Goal: Task Accomplishment & Management: Use online tool/utility

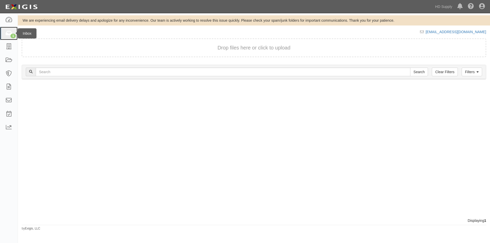
click at [8, 32] on icon at bounding box center [8, 34] width 7 height 6
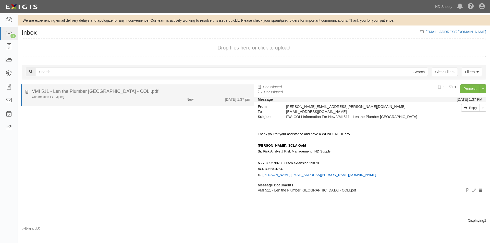
click at [106, 98] on div "Confirmation ID - vxjxmj" at bounding box center [94, 97] width 124 height 4
click at [147, 99] on div "Confirmation ID - vxjxmj New 8/29/25 1:37 pm" at bounding box center [141, 98] width 226 height 7
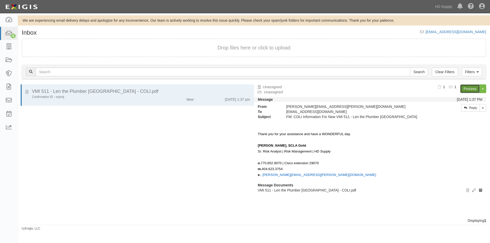
click at [465, 88] on link "Process" at bounding box center [471, 89] width 20 height 9
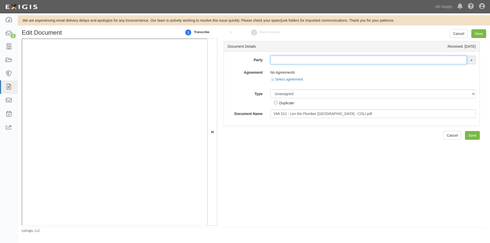
click at [285, 59] on input "text" at bounding box center [368, 60] width 197 height 9
type input "l"
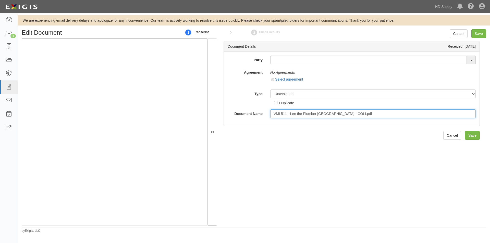
drag, startPoint x: 351, startPoint y: 117, endPoint x: 266, endPoint y: 118, distance: 85.1
click at [266, 118] on div "Document Name VMI 511 - Len the Plumber Beltsville - COLI.pdf" at bounding box center [352, 114] width 256 height 9
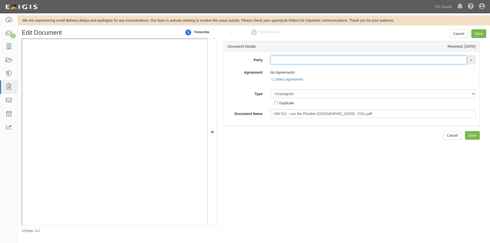
click at [278, 63] on input "text" at bounding box center [368, 60] width 197 height 9
type input "testwa"
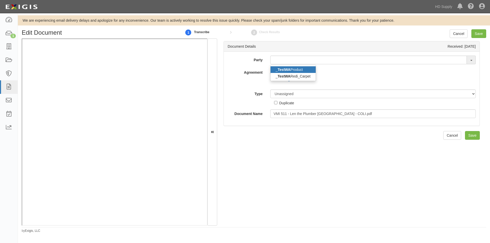
click at [281, 69] on strong "TestWA" at bounding box center [284, 70] width 13 height 4
type input "_TestWA Product"
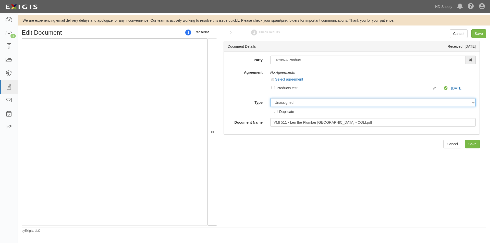
click at [279, 104] on select "Unassigned Binder Cancellation Notice Certificate Contract Endorsement Insuranc…" at bounding box center [373, 102] width 206 height 9
select select "OtherDetail"
click at [270, 98] on select "Unassigned Binder Cancellation Notice Certificate Contract Endorsement Insuranc…" at bounding box center [373, 102] width 206 height 9
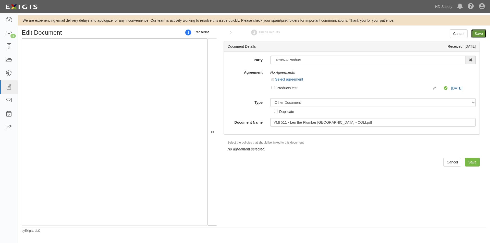
click at [481, 33] on input "Save" at bounding box center [479, 33] width 15 height 9
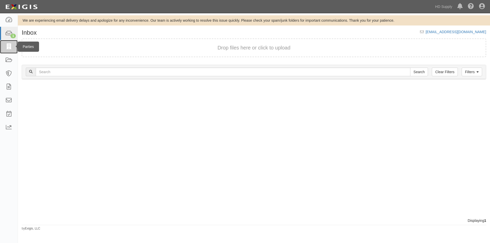
click at [6, 48] on icon at bounding box center [8, 47] width 7 height 6
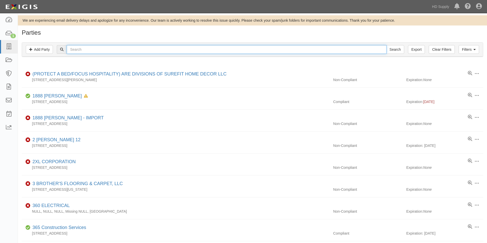
click at [76, 50] on input "text" at bounding box center [226, 49] width 319 height 9
type input "len"
click at [386, 45] on input "Search" at bounding box center [395, 49] width 18 height 9
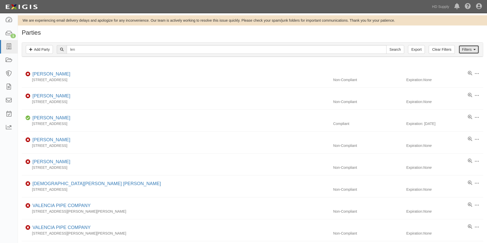
click at [472, 54] on link "Filters" at bounding box center [468, 49] width 20 height 9
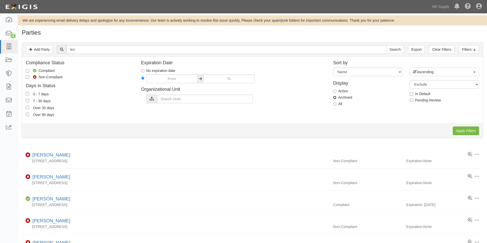
click at [335, 98] on input "Archived" at bounding box center [334, 97] width 3 height 3
radio input "true"
click at [456, 131] on input "Apply Filters" at bounding box center [465, 131] width 26 height 9
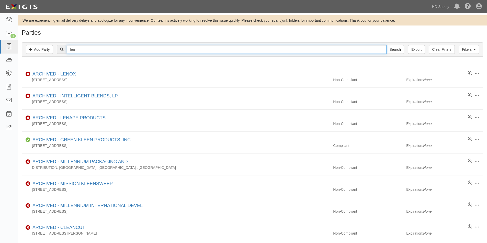
click at [156, 50] on input "len" at bounding box center [226, 49] width 319 height 9
type input "len the plumber"
click at [386, 45] on input "Search" at bounding box center [395, 49] width 18 height 9
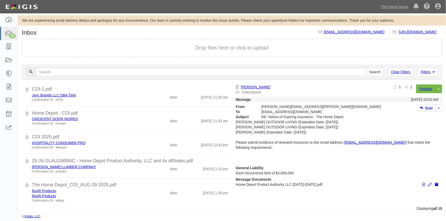
scroll to position [302, 0]
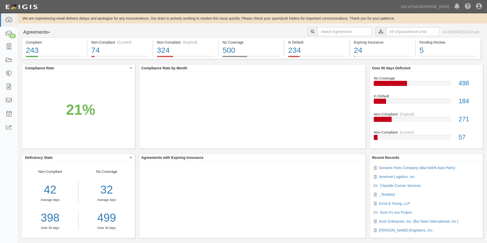
scroll to position [8, 0]
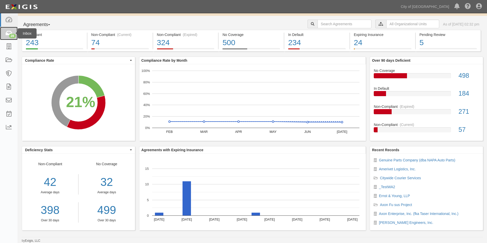
click at [11, 34] on div "28" at bounding box center [12, 36] width 7 height 5
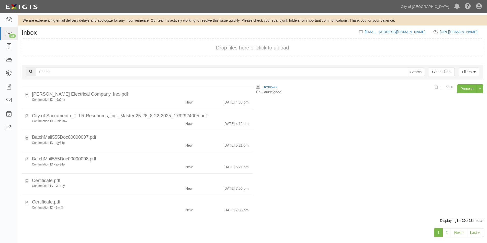
scroll to position [320, 0]
click at [445, 232] on link "2" at bounding box center [446, 233] width 9 height 9
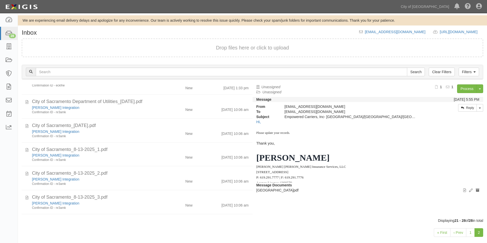
scroll to position [53, 0]
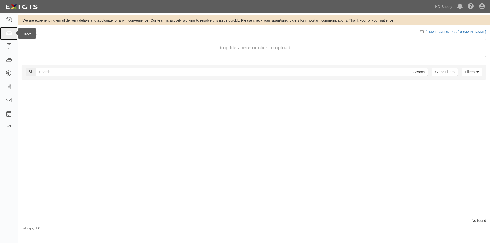
click at [11, 33] on icon at bounding box center [8, 34] width 7 height 6
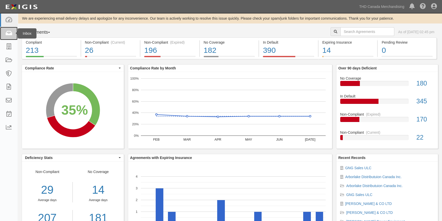
click at [5, 37] on link at bounding box center [9, 34] width 18 height 14
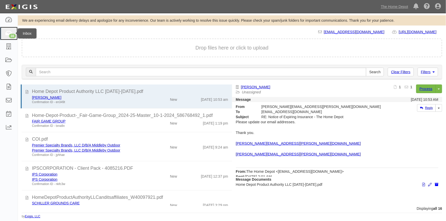
click at [14, 34] on div "16" at bounding box center [12, 36] width 7 height 5
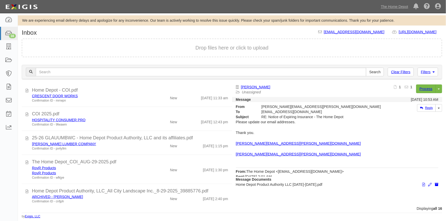
scroll to position [289, 0]
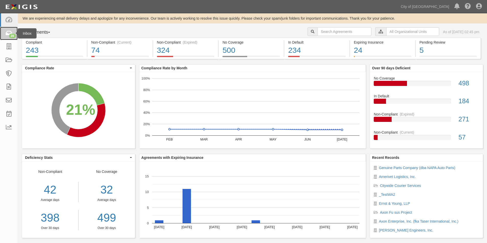
click at [13, 36] on div "28" at bounding box center [12, 36] width 7 height 5
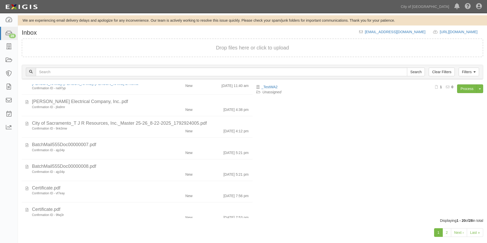
scroll to position [320, 0]
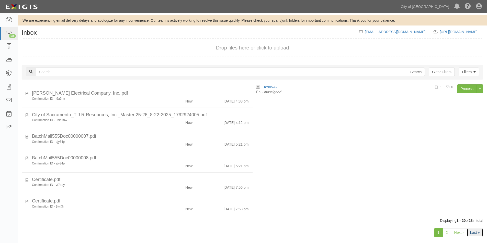
click at [475, 235] on link "Last »" at bounding box center [474, 233] width 16 height 9
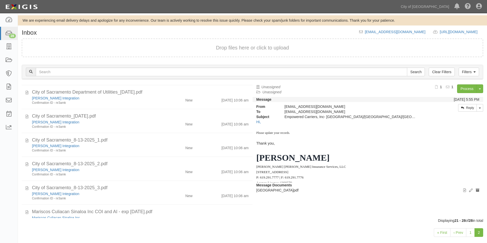
scroll to position [53, 0]
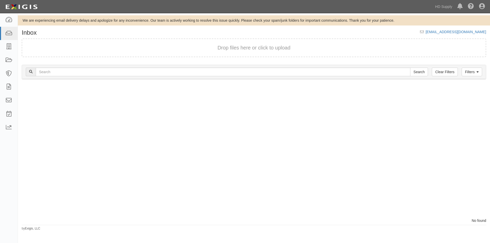
drag, startPoint x: 68, startPoint y: 128, endPoint x: 46, endPoint y: 79, distance: 54.0
click at [68, 127] on div at bounding box center [136, 152] width 236 height 134
